Goal: Task Accomplishment & Management: Manage account settings

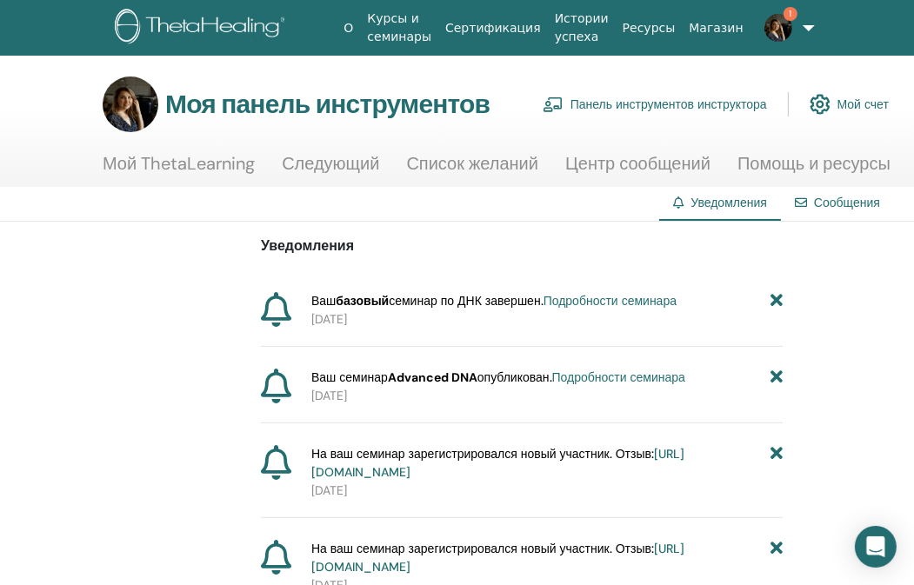
click at [696, 111] on font "Панель инструментов инструктора" at bounding box center [669, 105] width 197 height 16
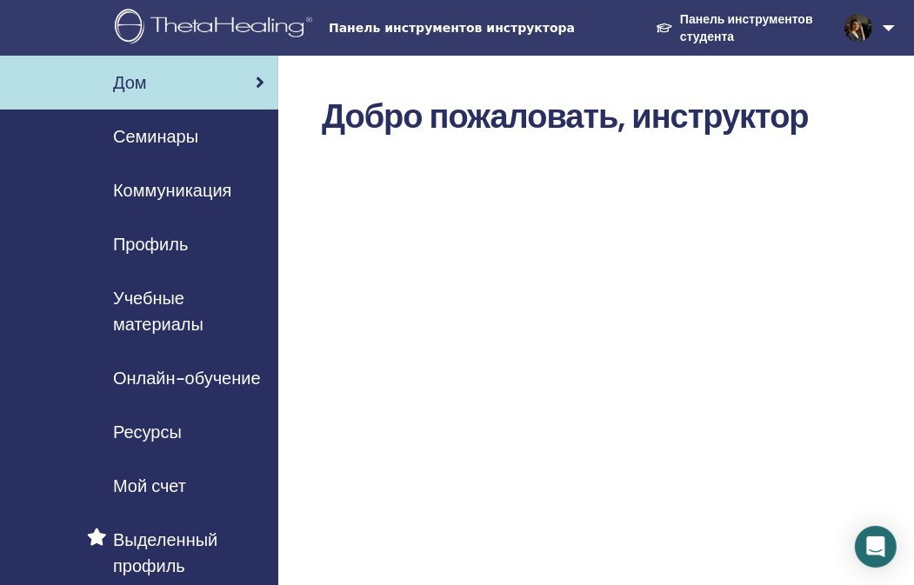
click at [725, 20] on font "Панель инструментов студента" at bounding box center [746, 28] width 133 height 32
click at [167, 138] on font "Семинары" at bounding box center [155, 136] width 85 height 23
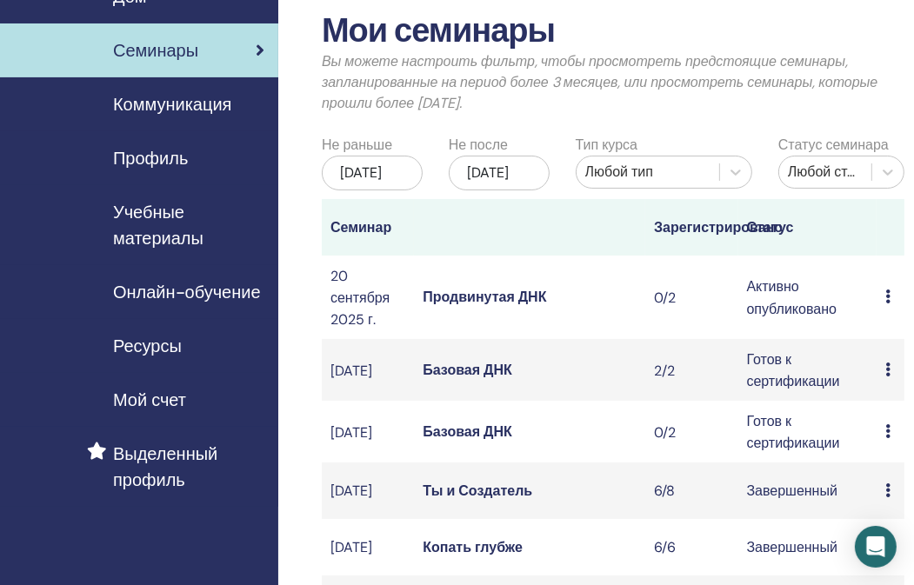
scroll to position [87, 0]
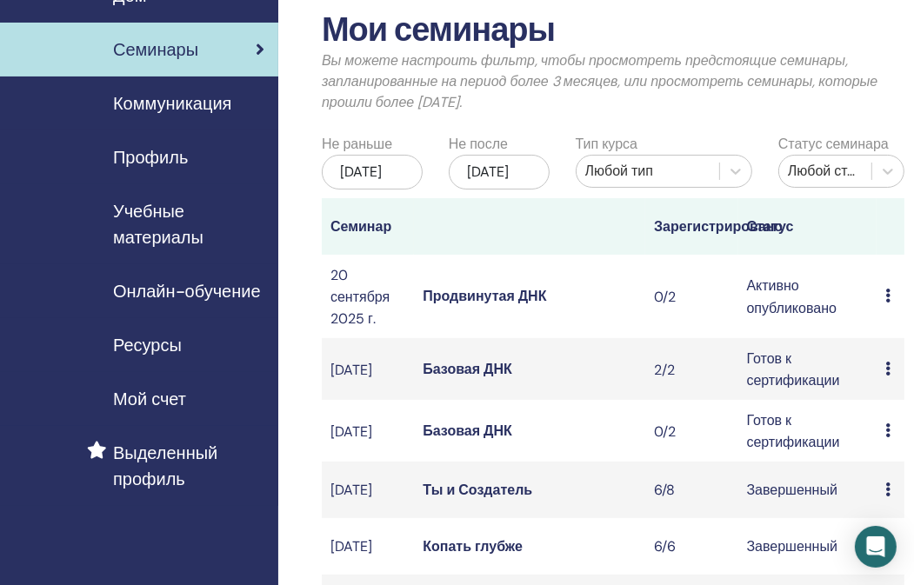
click at [581, 319] on td "Продвинутая ДНК" at bounding box center [529, 296] width 231 height 83
click at [522, 305] on font "Продвинутая ДНК" at bounding box center [484, 296] width 123 height 18
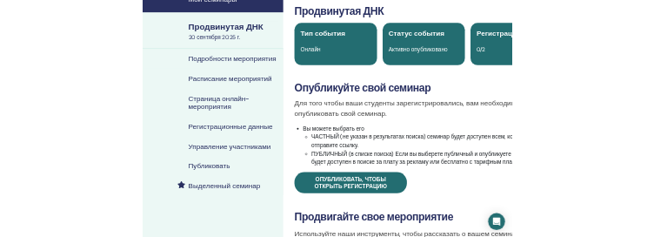
scroll to position [87, 0]
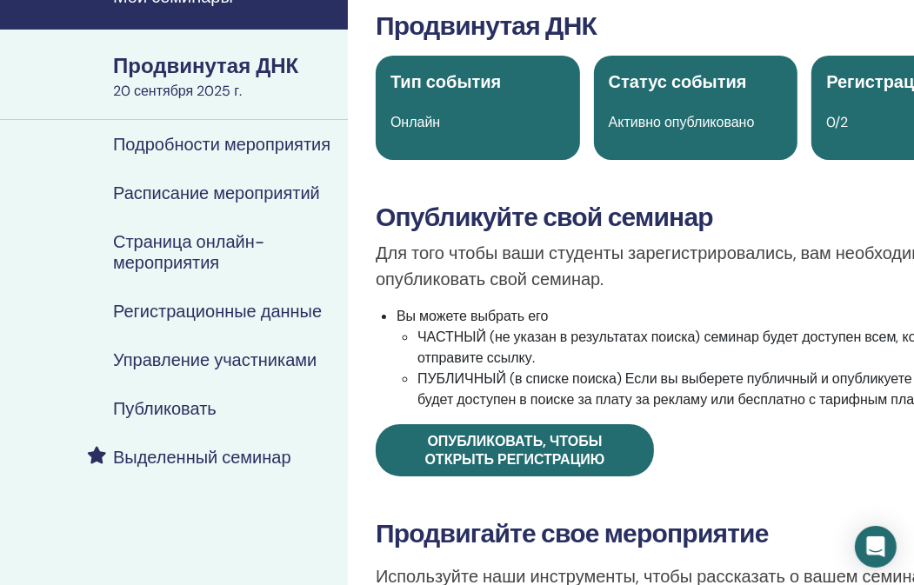
click at [177, 364] on font "Управление участниками" at bounding box center [215, 360] width 204 height 23
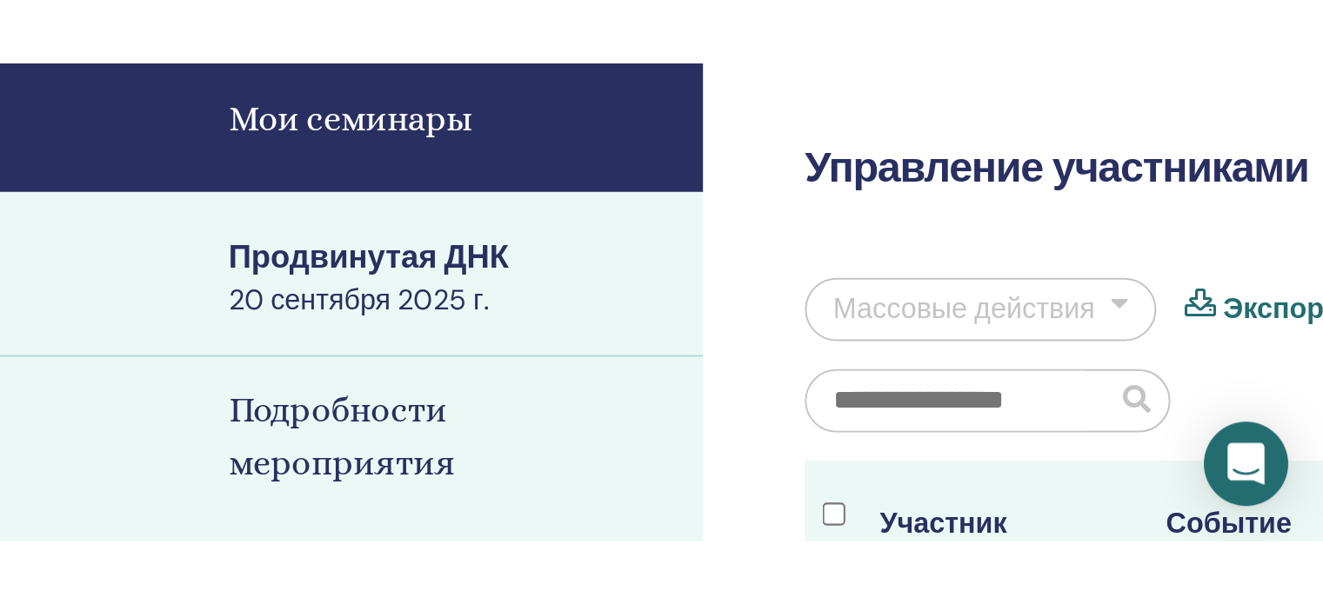
scroll to position [174, 0]
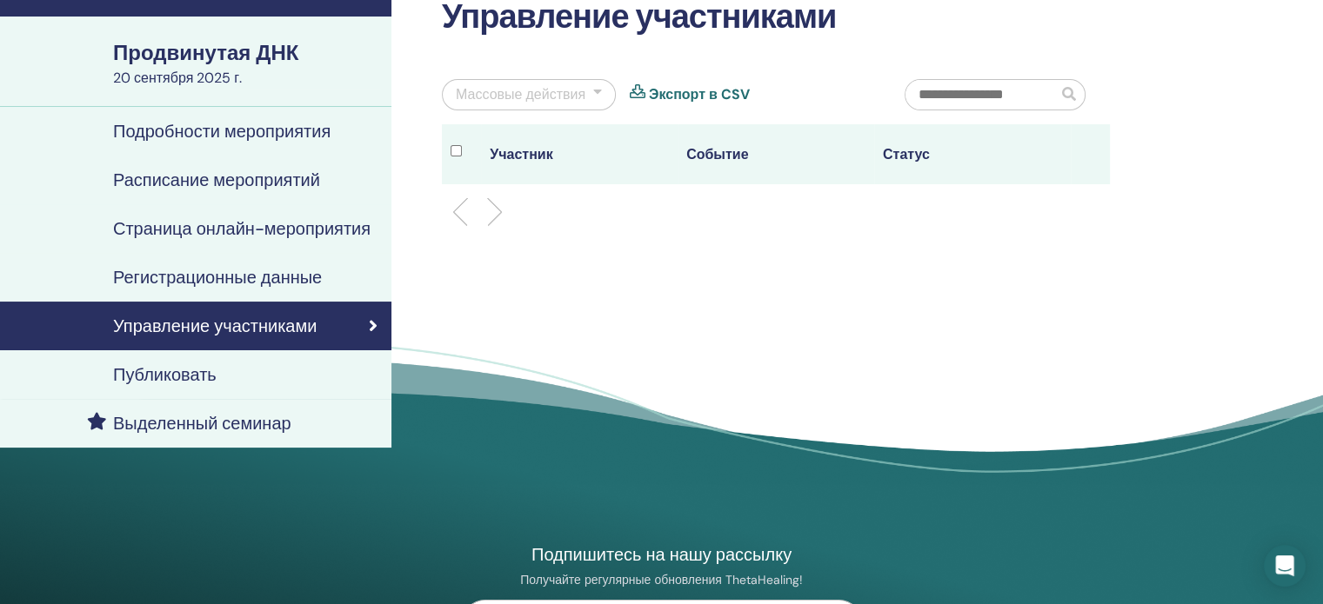
scroll to position [17, 0]
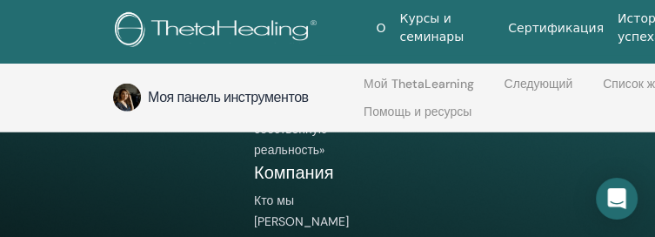
scroll to position [2428, 0]
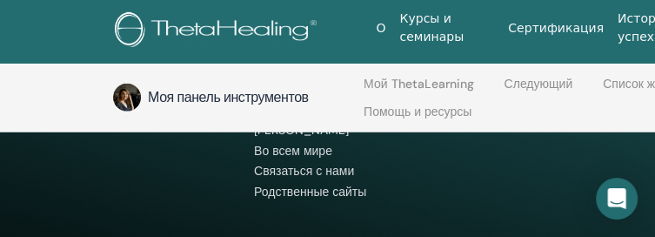
click at [233, 29] on img at bounding box center [219, 31] width 208 height 39
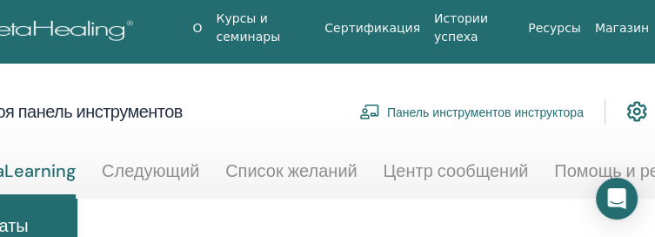
scroll to position [0, 377]
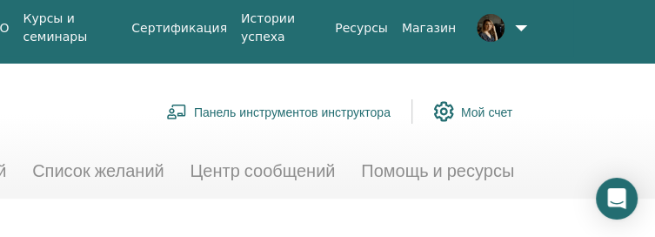
click at [249, 104] on font "Панель инструментов инструктора" at bounding box center [292, 112] width 197 height 16
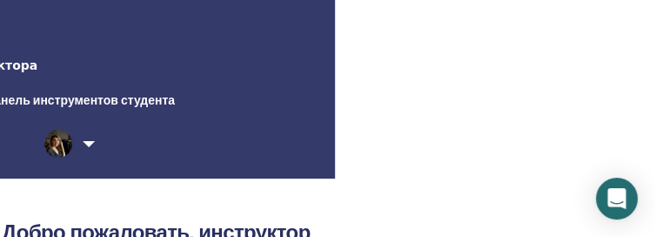
scroll to position [0, 322]
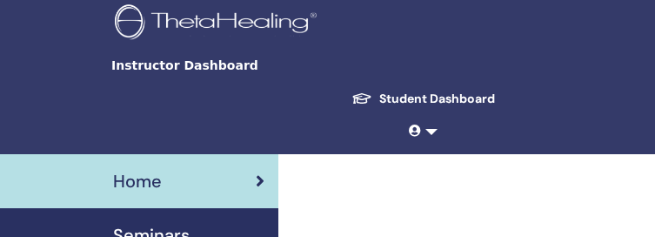
scroll to position [0, 322]
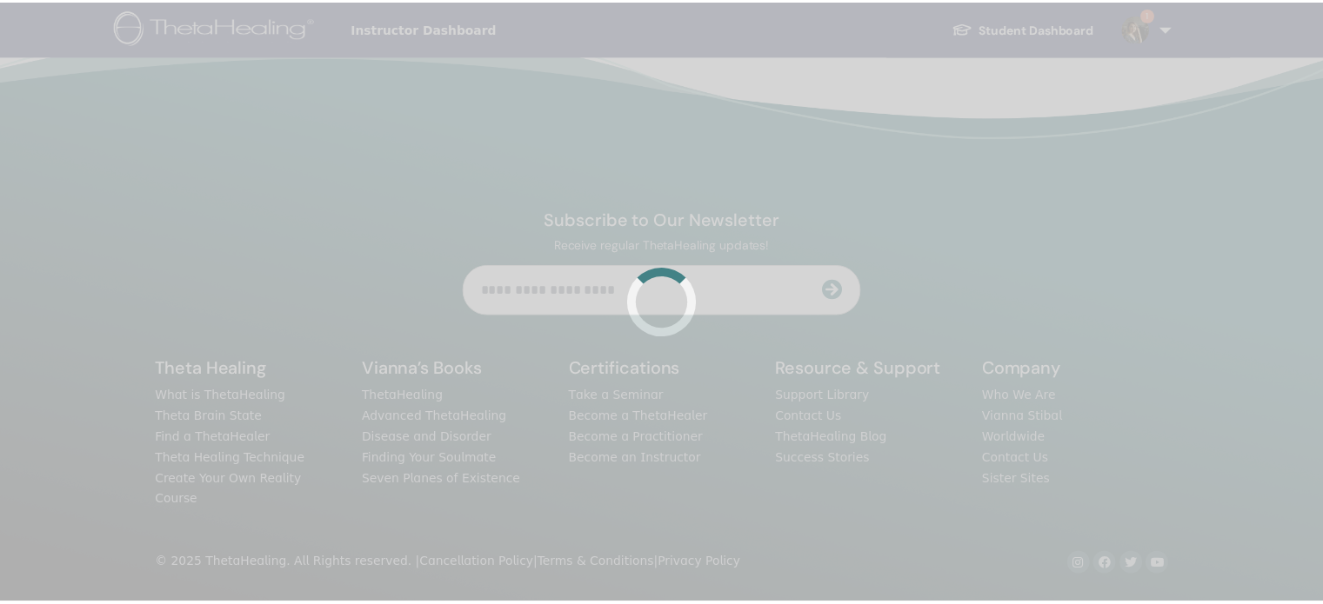
scroll to position [17, 0]
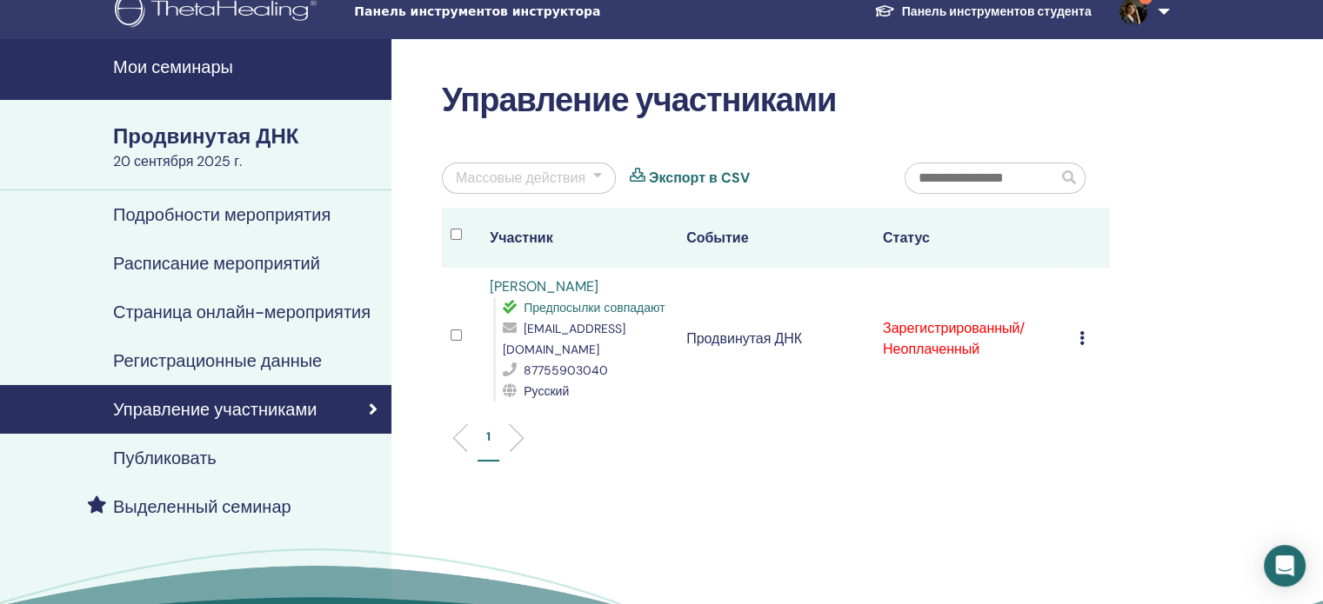
click at [594, 180] on div at bounding box center [597, 178] width 9 height 21
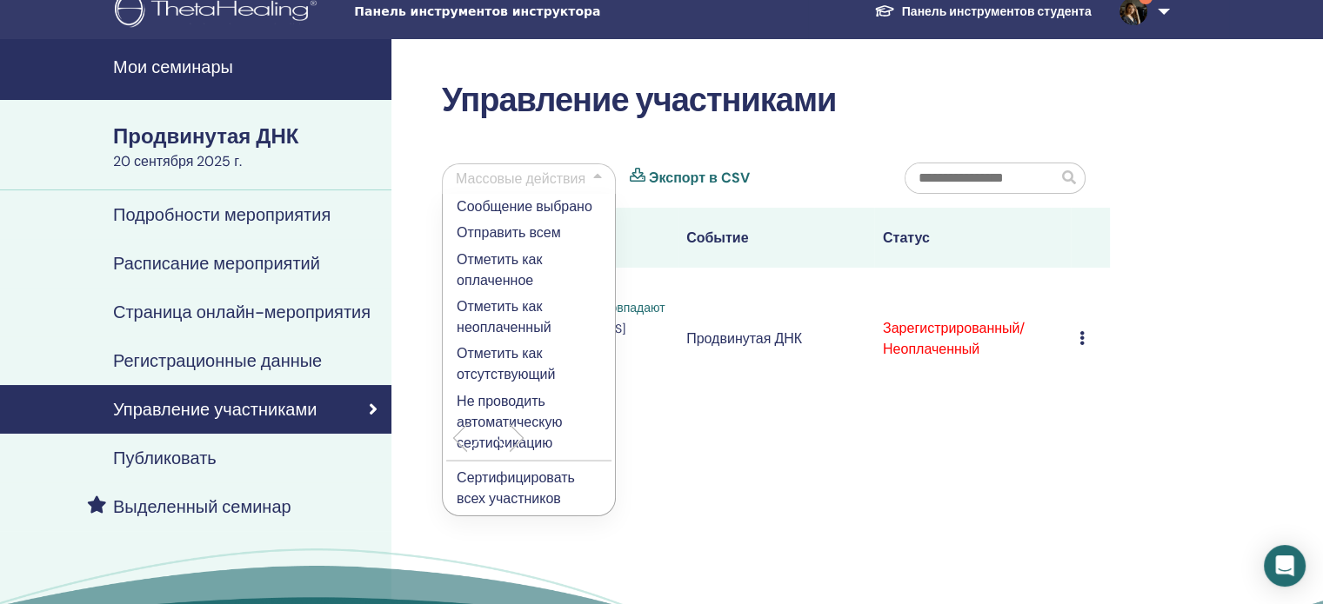
click at [515, 276] on font "Отметить как оплаченное" at bounding box center [499, 269] width 85 height 39
